Goal: Information Seeking & Learning: Learn about a topic

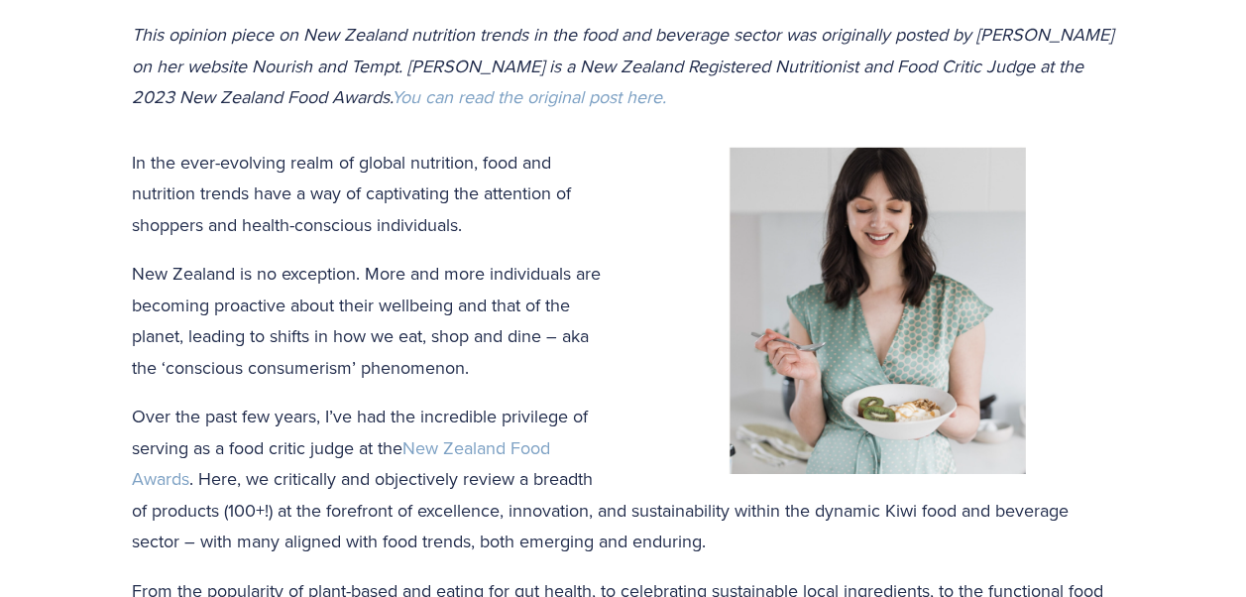
scroll to position [438, 0]
drag, startPoint x: 161, startPoint y: 369, endPoint x: 347, endPoint y: 374, distance: 186.3
click at [347, 374] on p "New Zealand is no exception. More and more individuals are becoming proactive a…" at bounding box center [623, 319] width 983 height 125
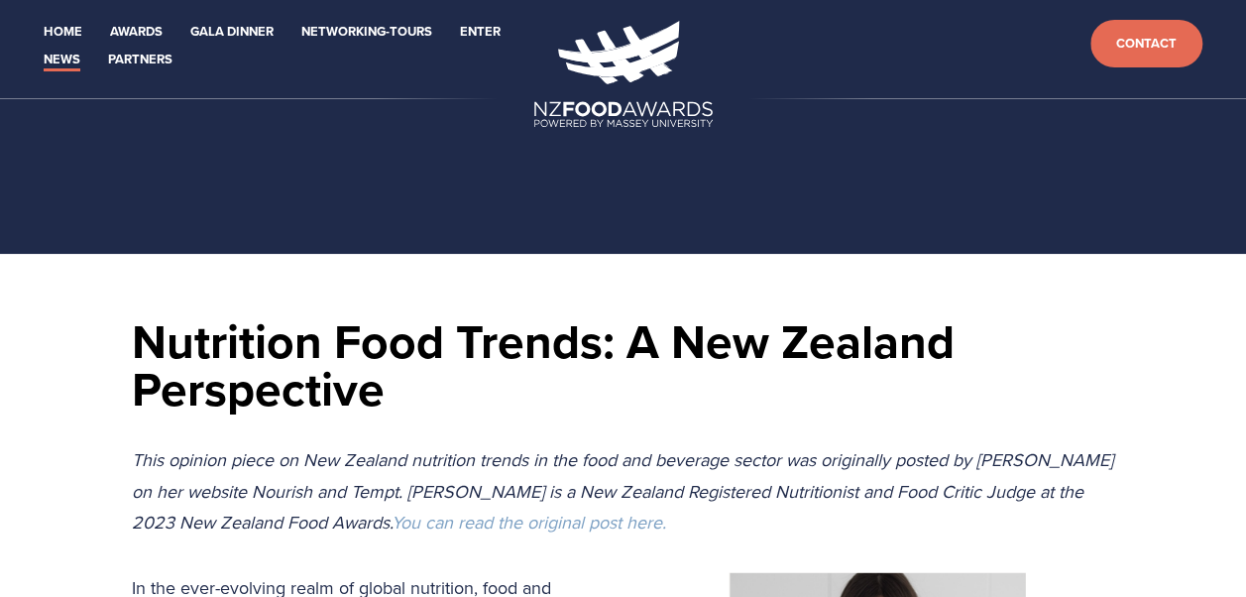
scroll to position [0, 0]
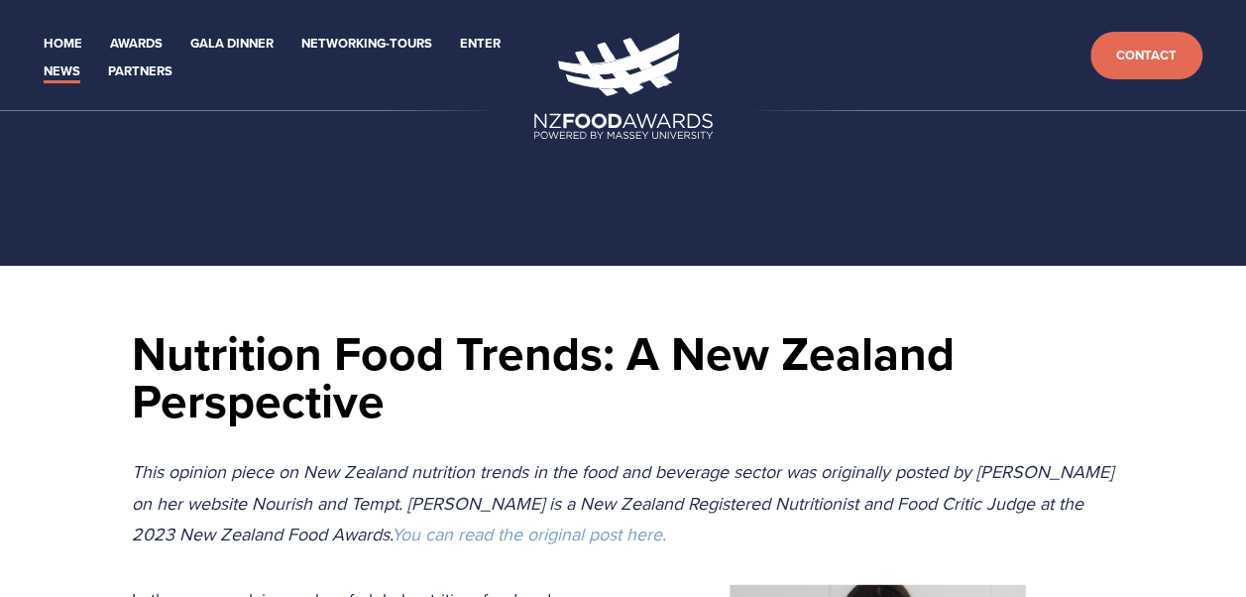
drag, startPoint x: 347, startPoint y: 374, endPoint x: 522, endPoint y: 389, distance: 176.1
click at [522, 389] on h1 "Nutrition Food Trends: A New Zealand Perspective" at bounding box center [623, 376] width 983 height 95
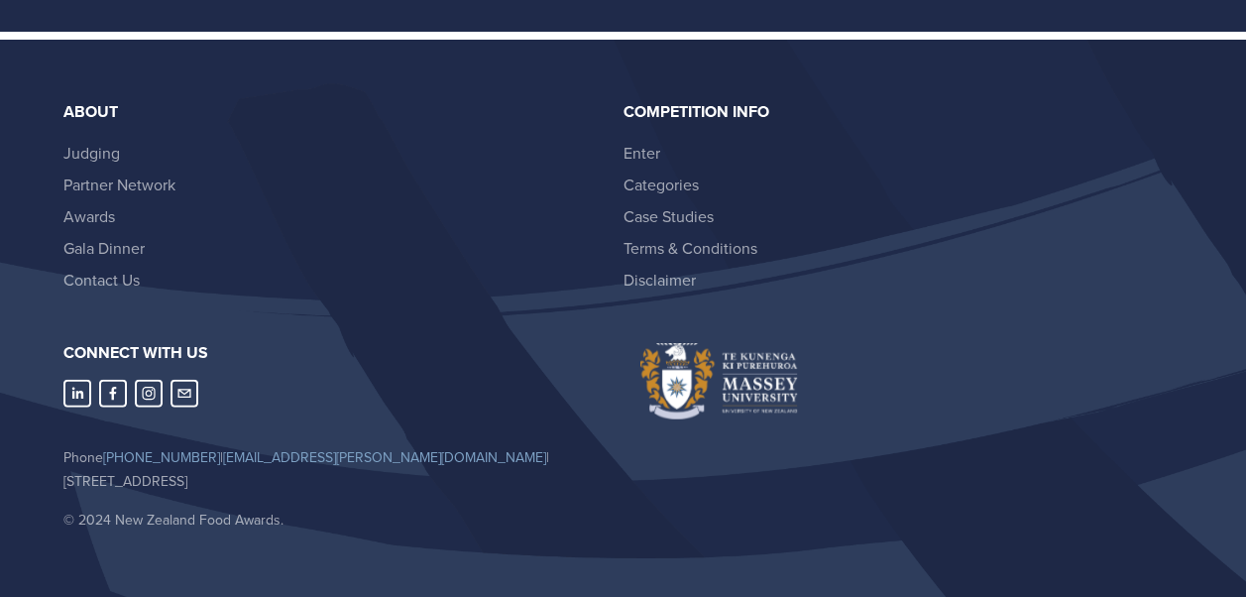
scroll to position [5776, 0]
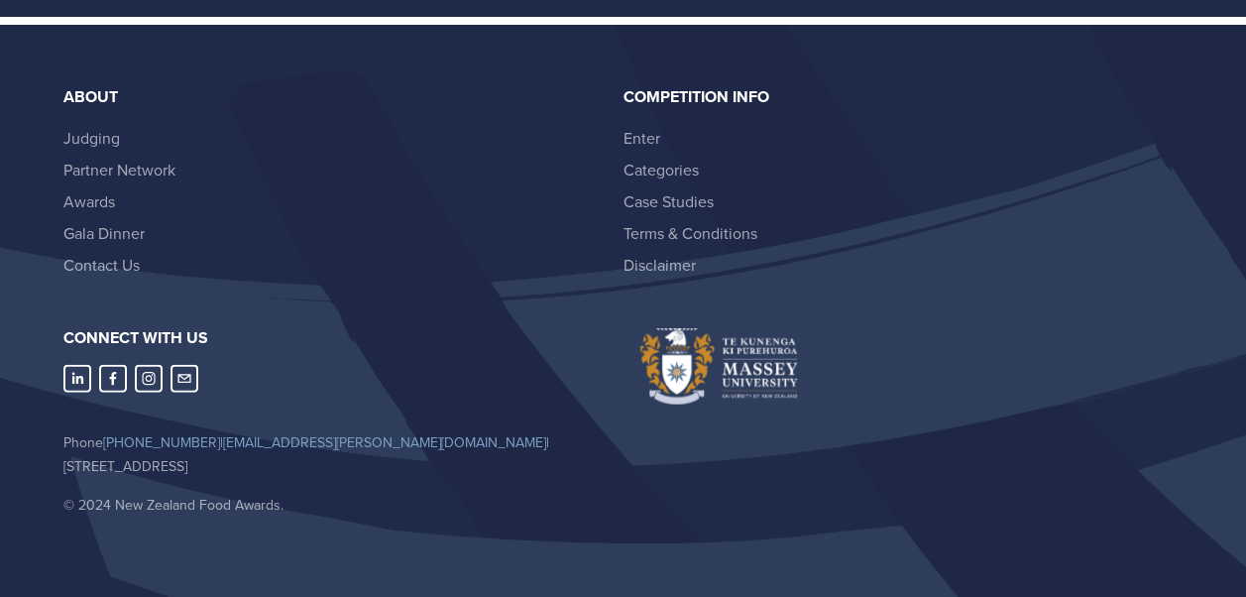
click at [206, 391] on nav at bounding box center [334, 380] width 543 height 31
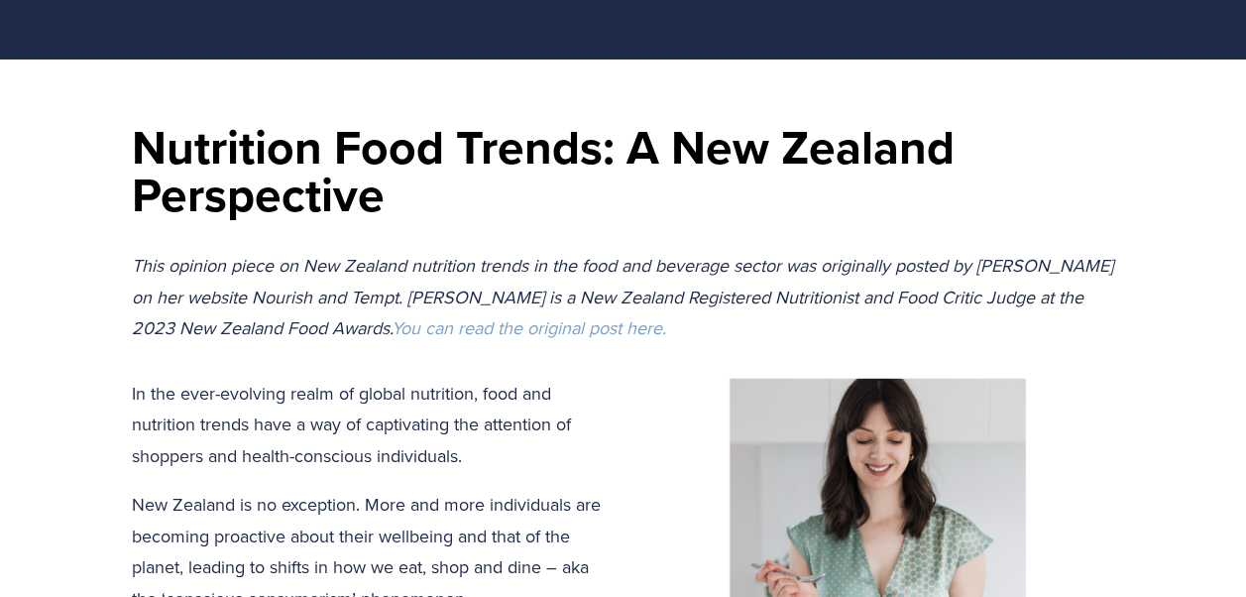
scroll to position [140, 0]
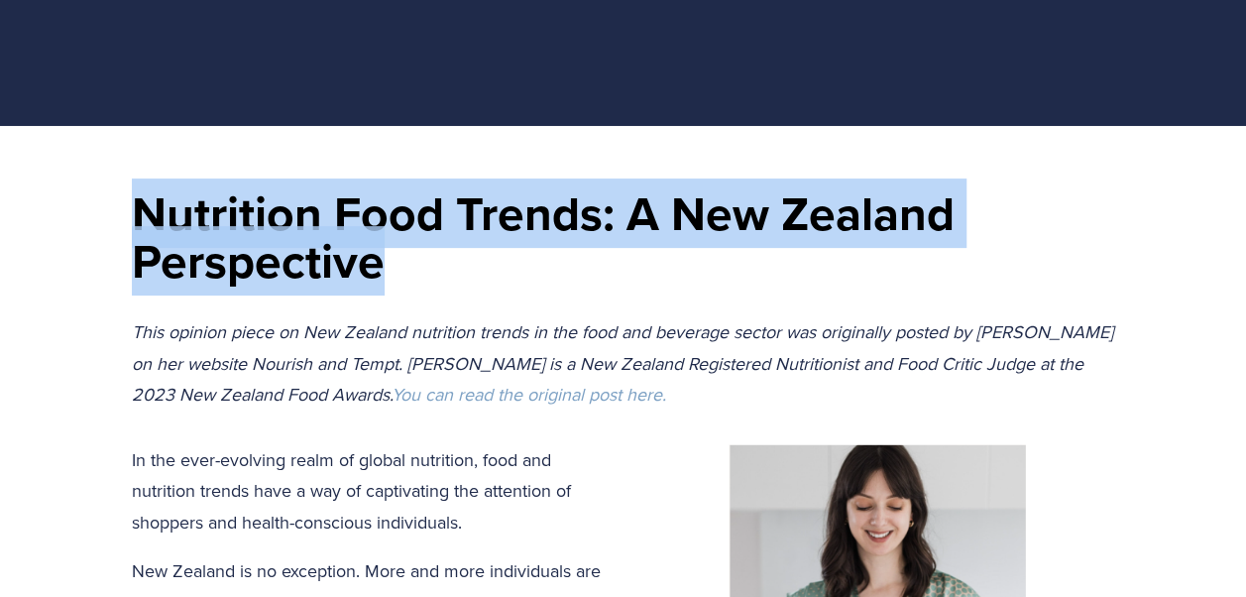
drag, startPoint x: 380, startPoint y: 262, endPoint x: 118, endPoint y: 233, distance: 264.1
copy h1 "Nutrition Food Trends: A New Zealand Perspective"
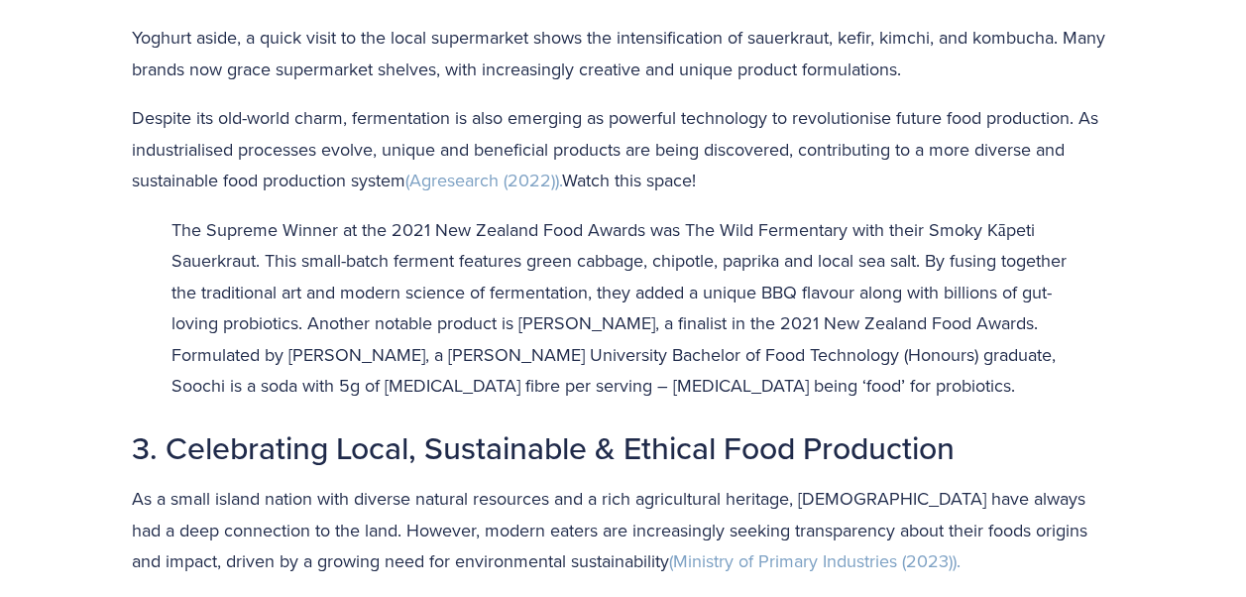
scroll to position [1996, 0]
click at [636, 535] on p "As a small island nation with diverse natural resources and a rich agricultural…" at bounding box center [623, 530] width 983 height 94
